Goal: Transaction & Acquisition: Purchase product/service

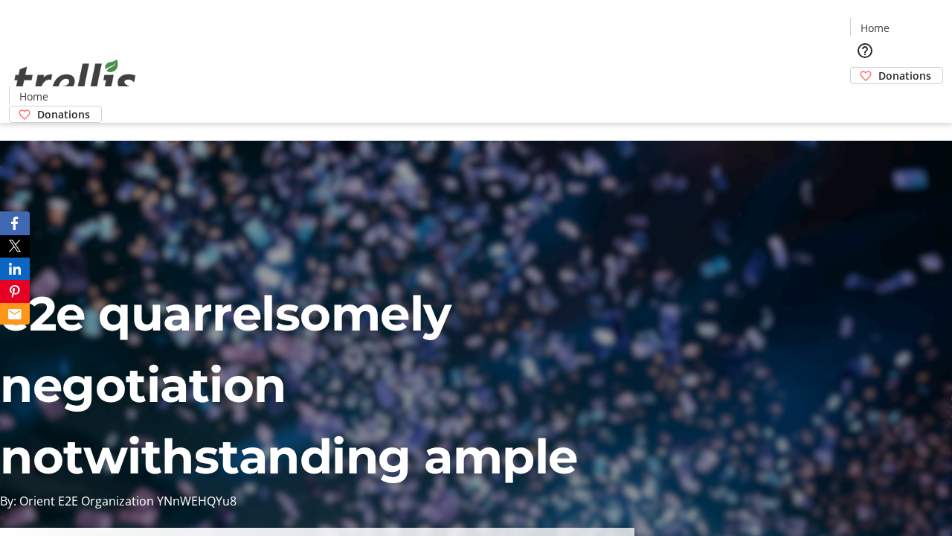
click at [910, 22] on span "Sign Up" at bounding box center [915, 21] width 43 height 18
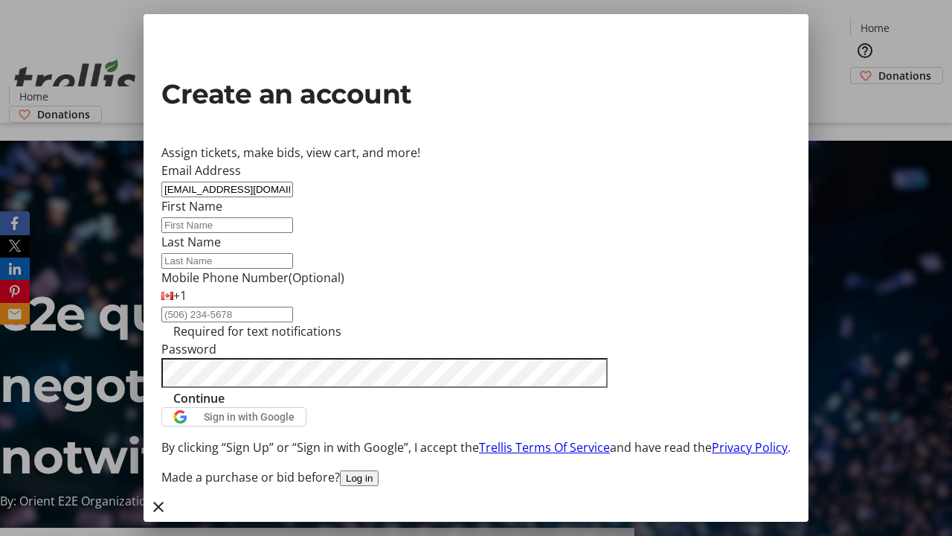
type input "[EMAIL_ADDRESS][DOMAIN_NAME]"
type input "[PERSON_NAME]"
click at [225, 407] on span "Continue" at bounding box center [198, 398] width 51 height 18
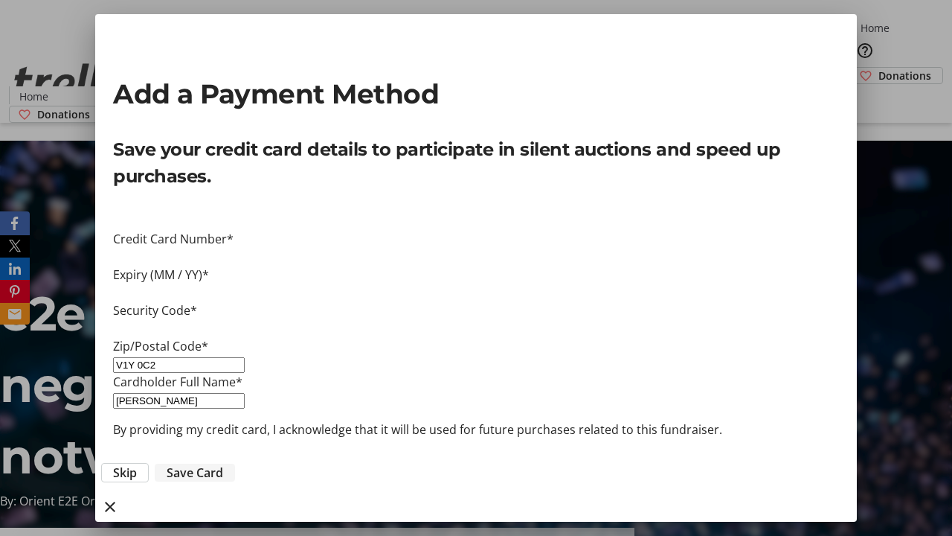
type input "V1Y 0C2"
click at [223, 463] on span "Save Card" at bounding box center [195, 472] width 57 height 18
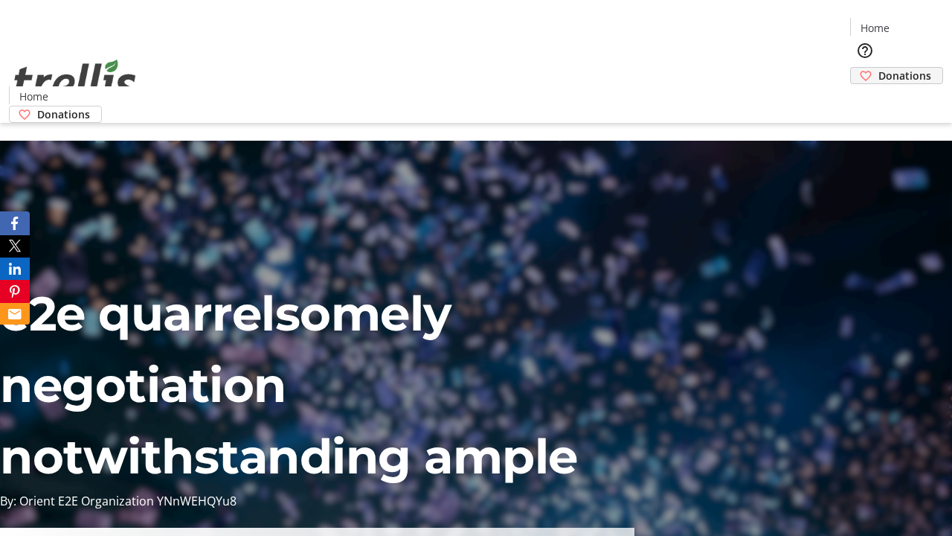
click at [879, 68] on span "Donations" at bounding box center [905, 76] width 53 height 16
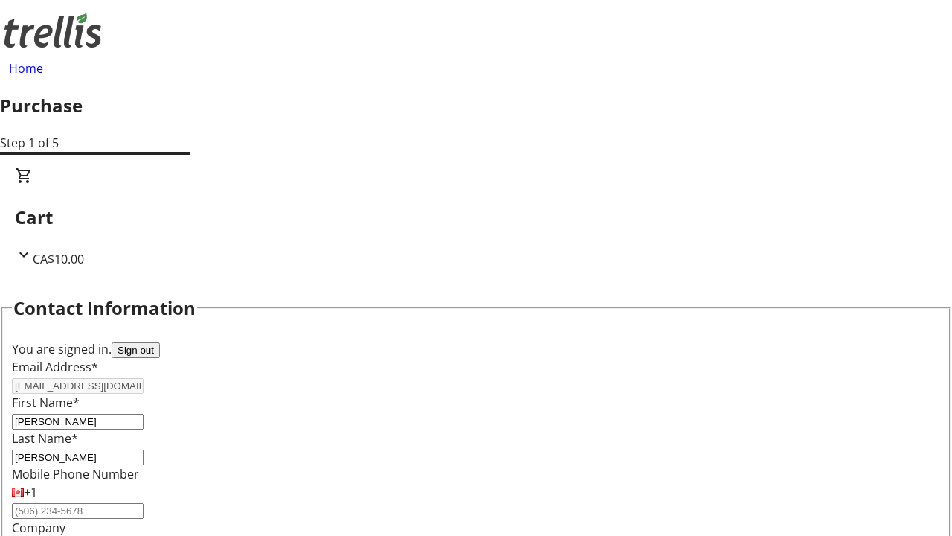
select select "BC"
select select "CA"
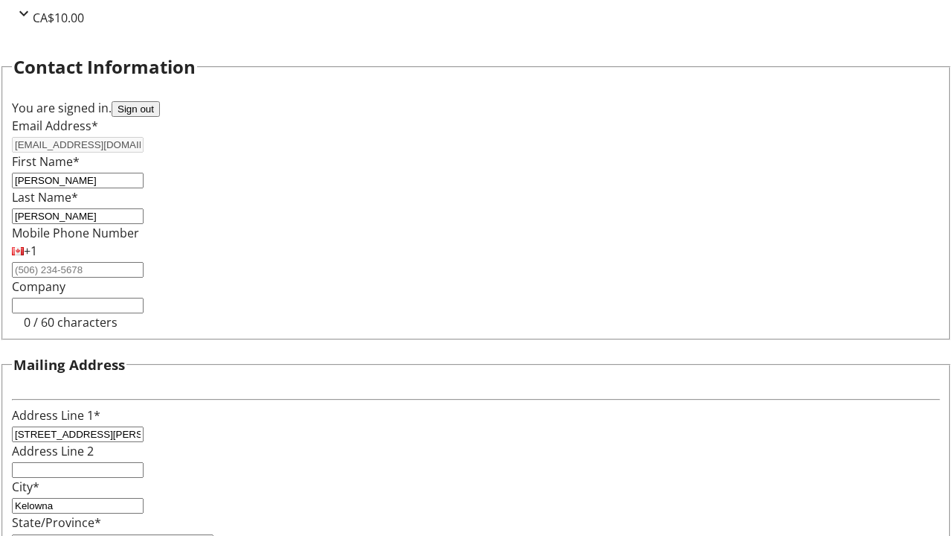
type input "V1Y 0C2"
